Goal: Navigation & Orientation: Find specific page/section

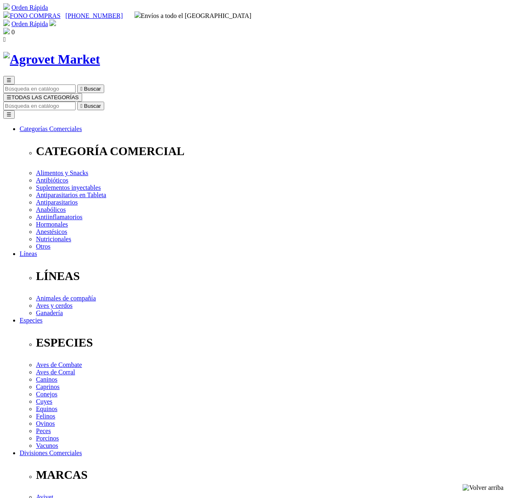
click at [69, 52] on img at bounding box center [51, 59] width 97 height 15
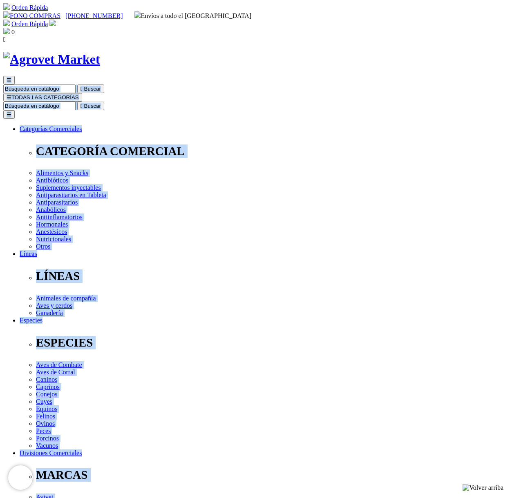
drag, startPoint x: 121, startPoint y: 43, endPoint x: 60, endPoint y: 43, distance: 60.4
click at [66, 52] on div "☰  Buscar ☰ TODAS LAS CATEGORÍAS  Buscar Toggle navigation ☰ Categorías Comer…" at bounding box center [254, 320] width 503 height 537
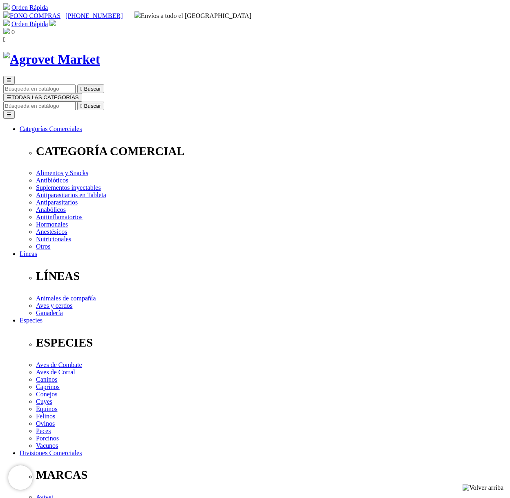
drag, startPoint x: 20, startPoint y: 32, endPoint x: 71, endPoint y: 40, distance: 51.2
click at [71, 52] on div at bounding box center [254, 59] width 503 height 15
